Goal: Find specific fact: Find contact information

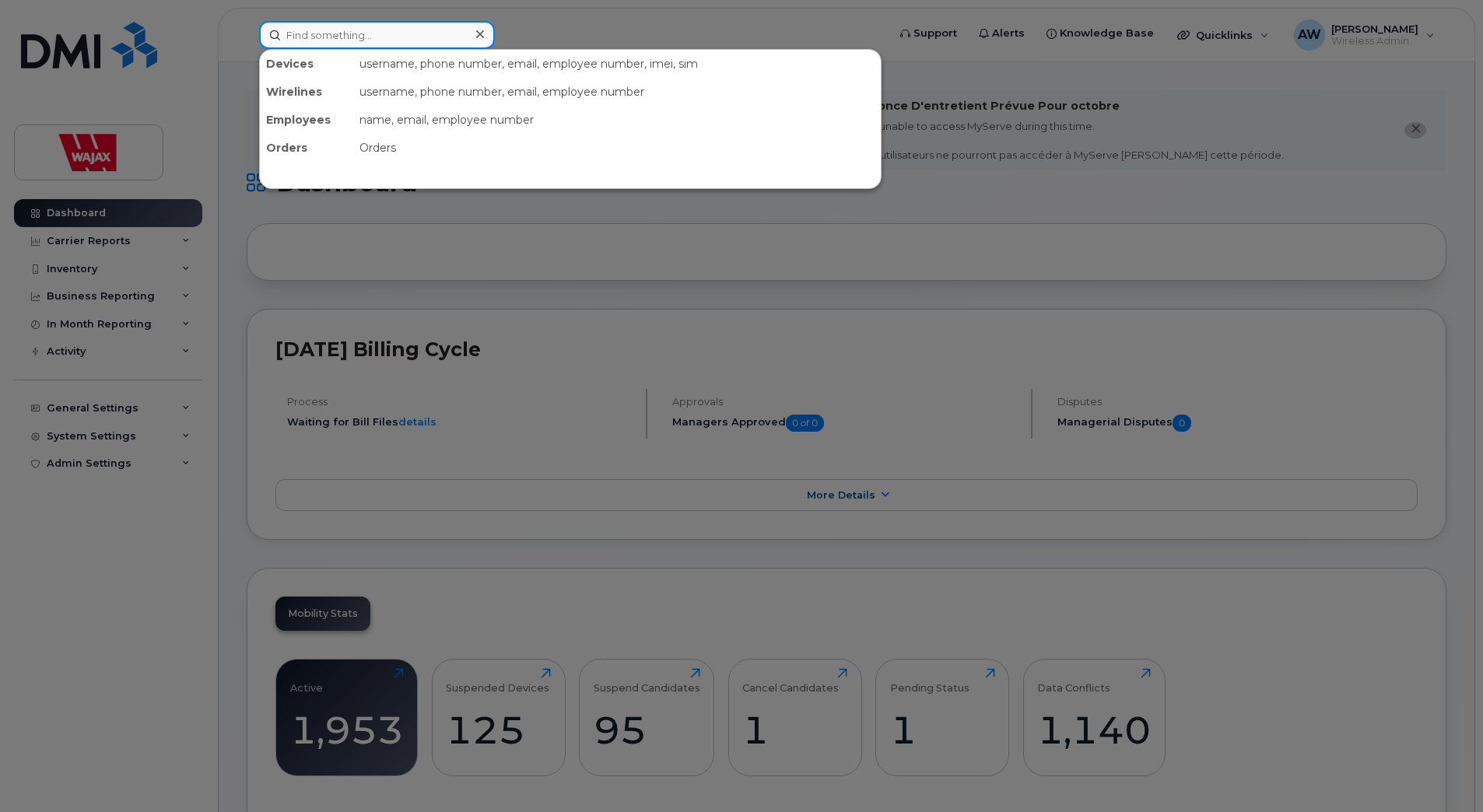
click at [370, 35] on input at bounding box center [377, 35] width 236 height 28
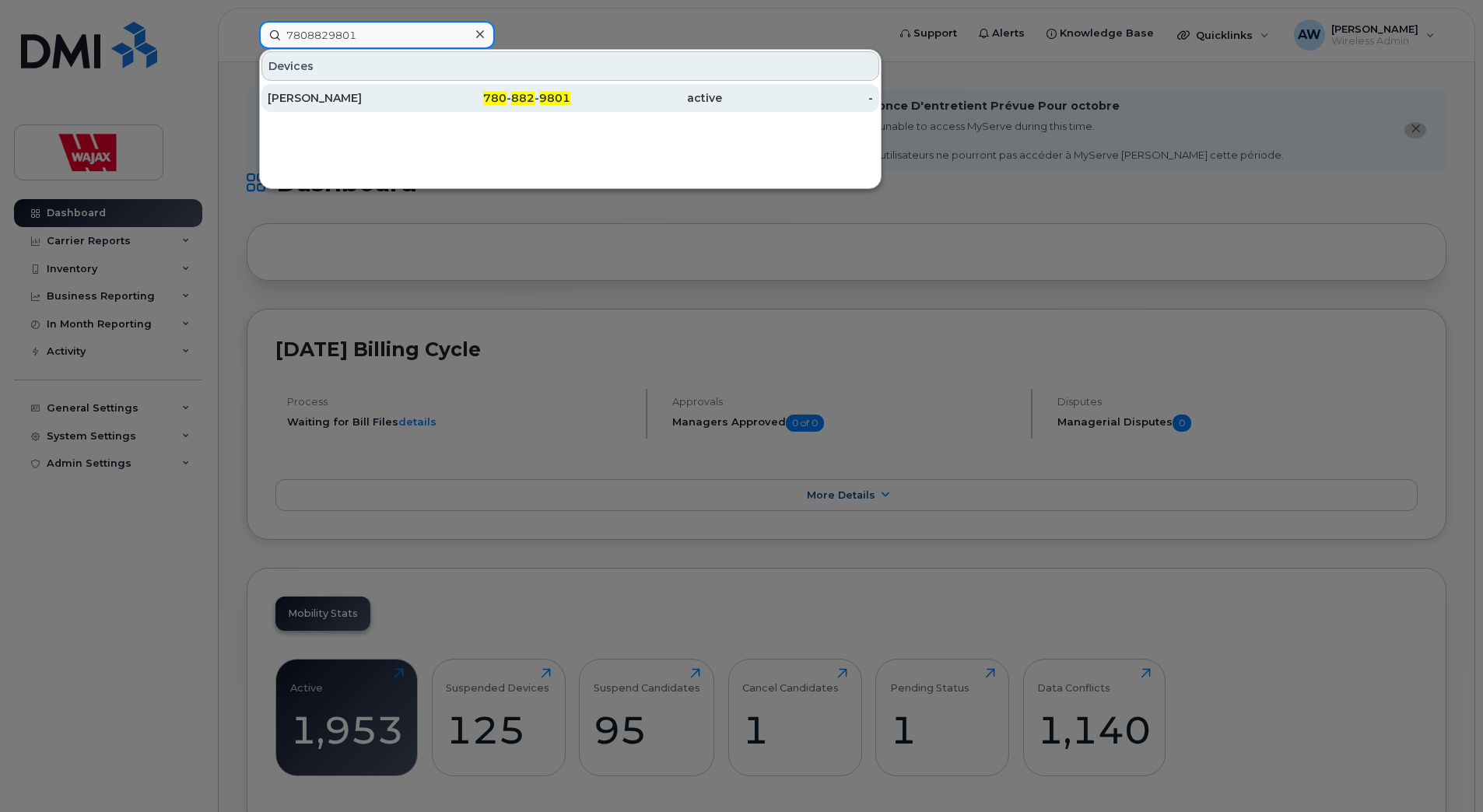
type input "7808829801"
click at [393, 94] on div "Dylan Pointer" at bounding box center [344, 98] width 152 height 15
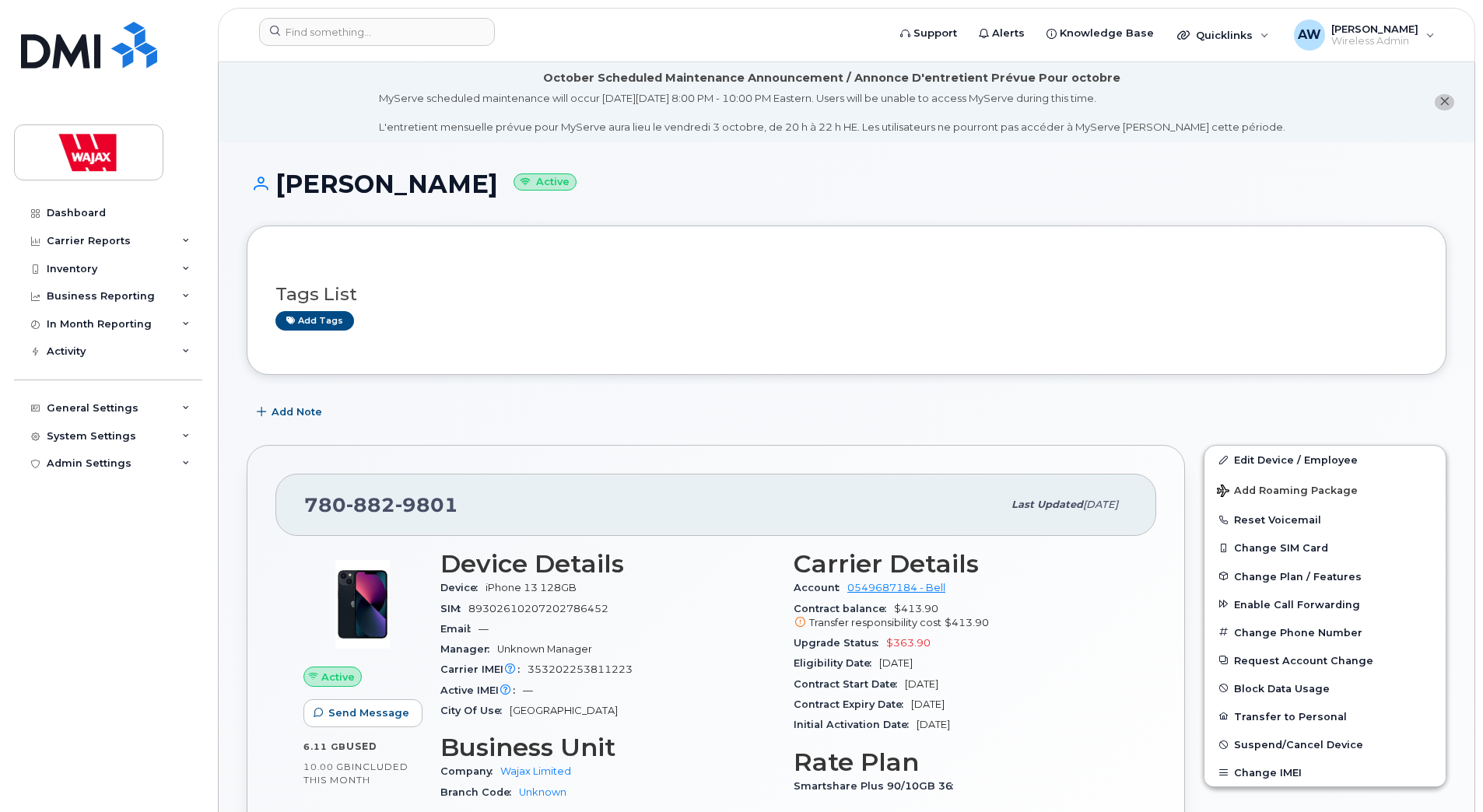
drag, startPoint x: 430, startPoint y: 187, endPoint x: 276, endPoint y: 198, distance: 154.4
click at [276, 198] on h1 "Dylan Pointer Active" at bounding box center [847, 184] width 1200 height 27
copy h1 "Dylan Pointer"
drag, startPoint x: 476, startPoint y: 493, endPoint x: 305, endPoint y: 516, distance: 172.5
click at [305, 516] on div "780 882 9801" at bounding box center [653, 505] width 698 height 33
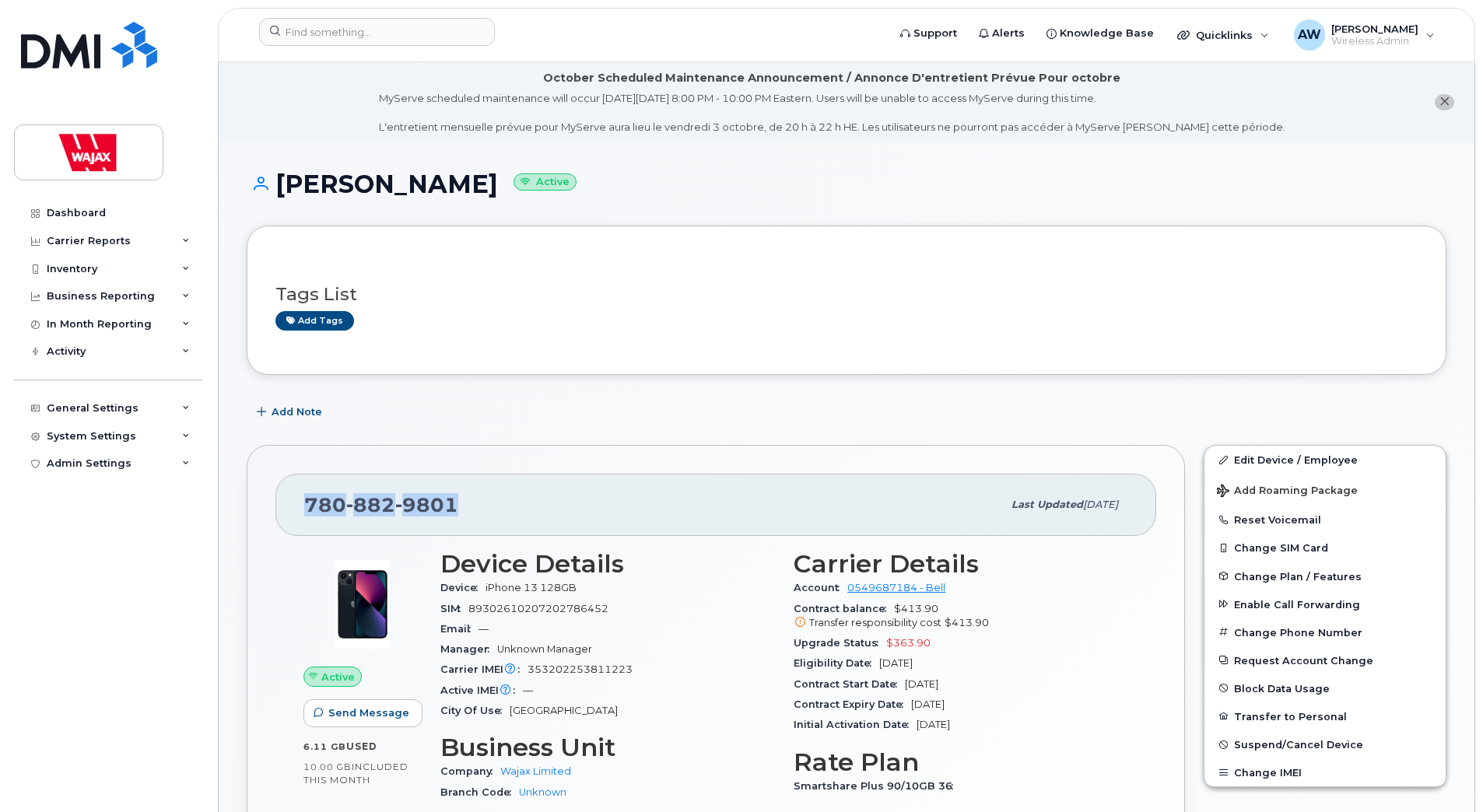
copy span "780 882 9801"
